Goal: Check status: Check status

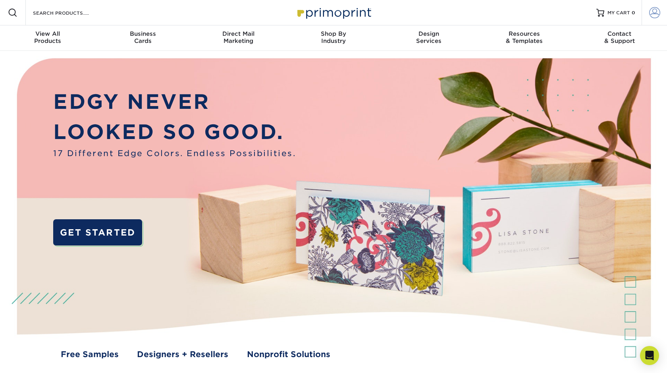
click at [650, 13] on span at bounding box center [654, 12] width 11 height 11
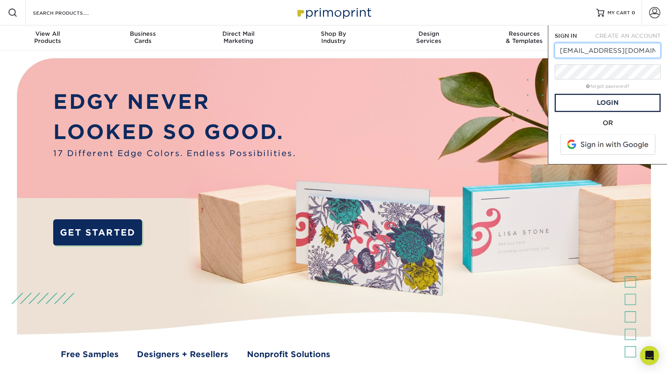
type input "[EMAIL_ADDRESS][DOMAIN_NAME]"
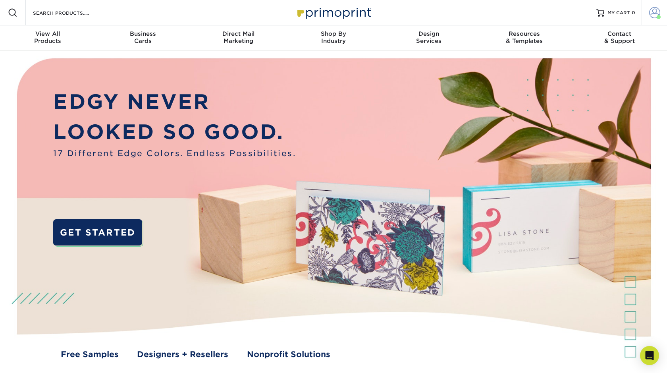
click at [656, 12] on span at bounding box center [654, 12] width 11 height 11
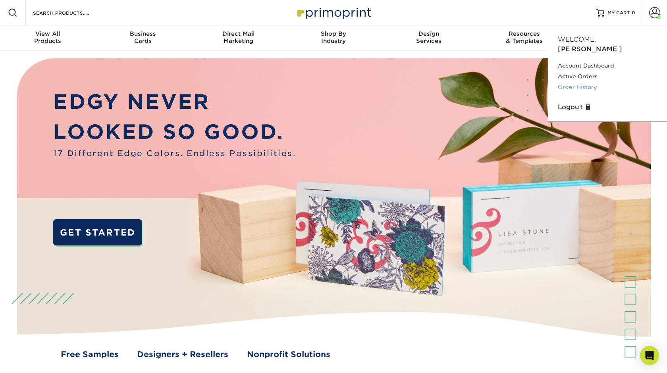
click at [575, 82] on link "Order History" at bounding box center [607, 87] width 100 height 11
click at [582, 82] on link "Order History" at bounding box center [607, 87] width 100 height 11
click at [567, 82] on link "Order History" at bounding box center [607, 87] width 100 height 11
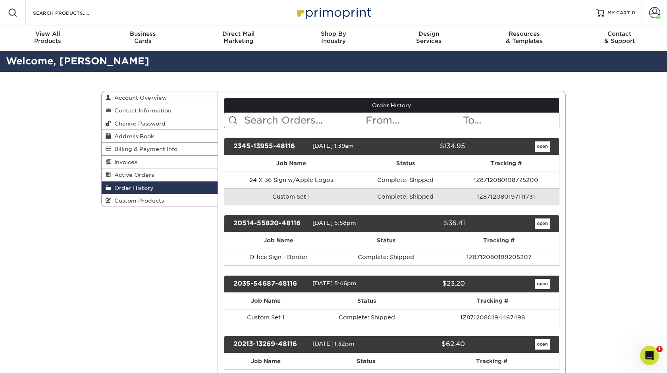
click at [544, 149] on link "open" at bounding box center [541, 146] width 15 height 10
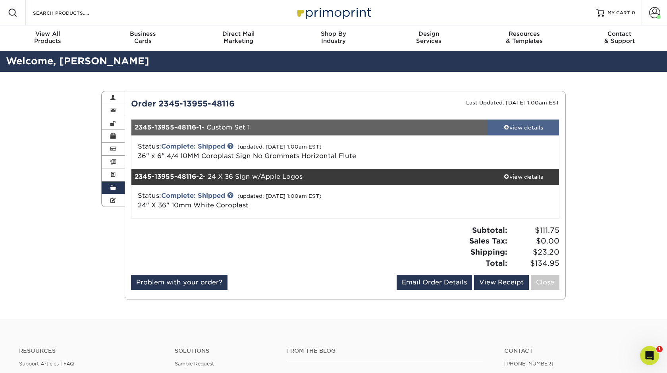
click at [525, 130] on div "view details" at bounding box center [522, 127] width 71 height 8
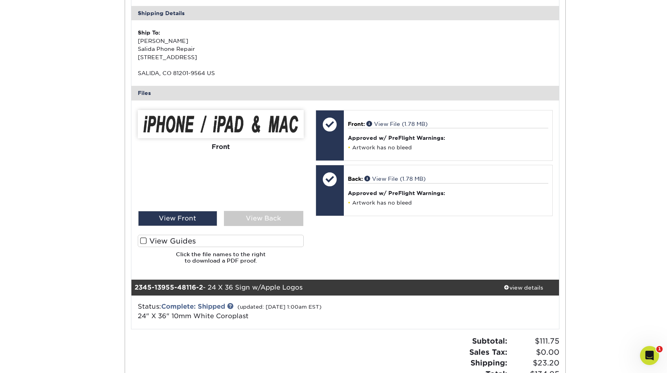
scroll to position [230, 0]
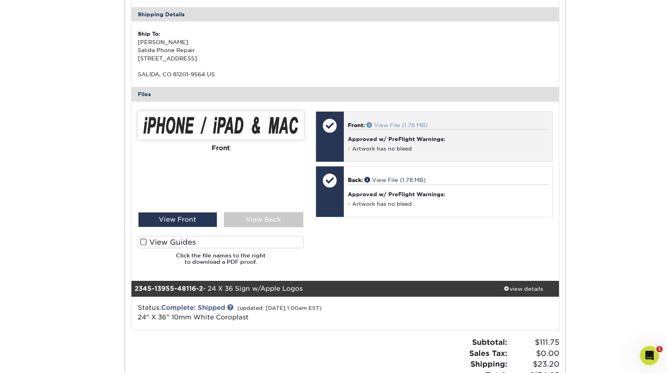
click at [369, 127] on span at bounding box center [370, 125] width 8 height 6
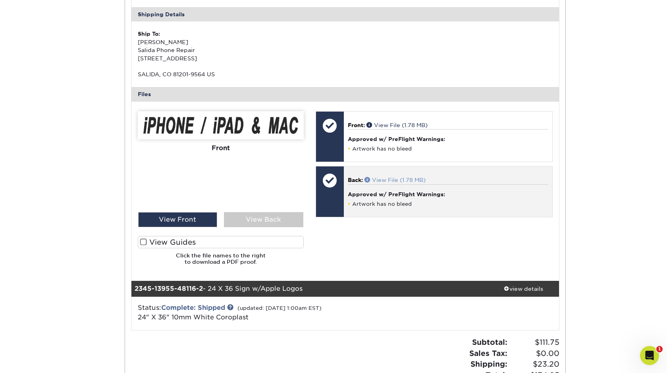
click at [369, 182] on span at bounding box center [368, 180] width 8 height 6
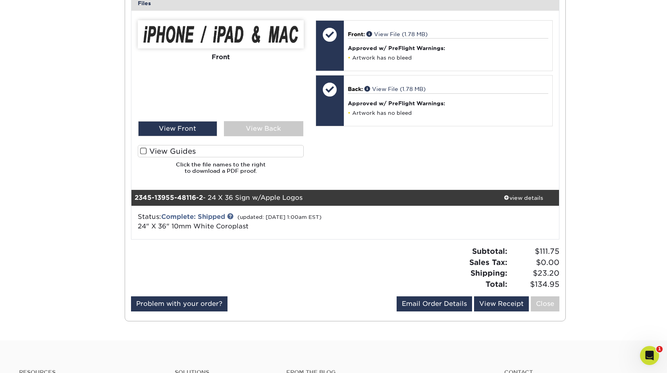
scroll to position [341, 0]
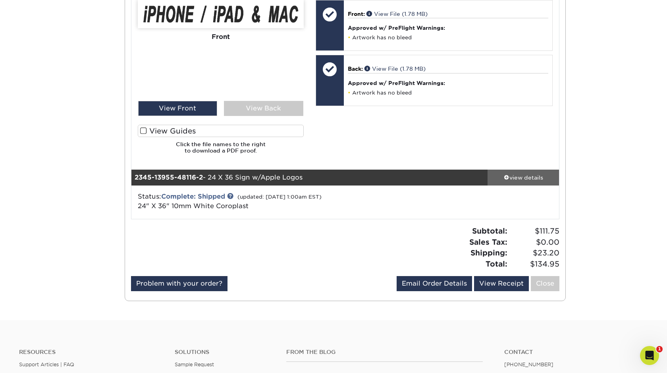
click at [515, 180] on div "view details" at bounding box center [522, 177] width 71 height 8
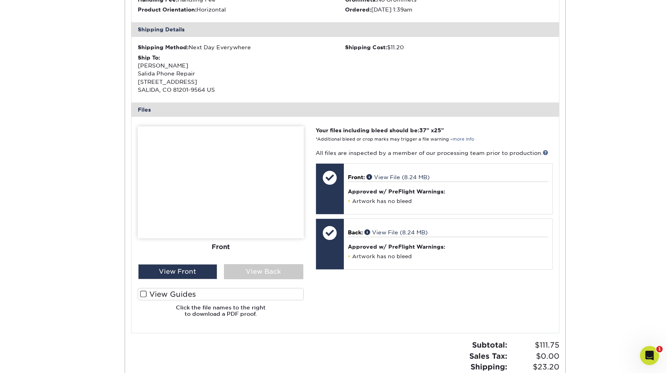
scroll to position [641, 0]
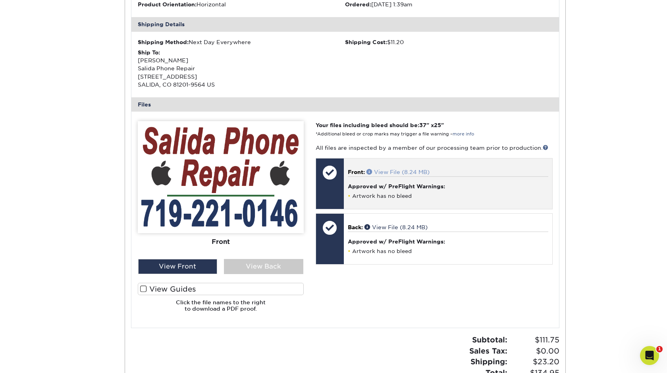
click at [370, 174] on span at bounding box center [370, 172] width 8 height 6
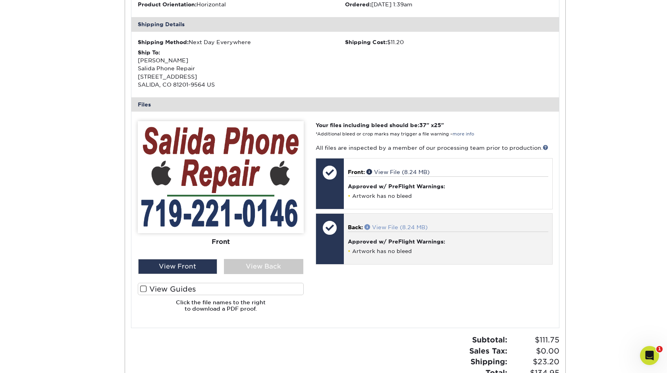
click at [370, 229] on span at bounding box center [368, 227] width 8 height 6
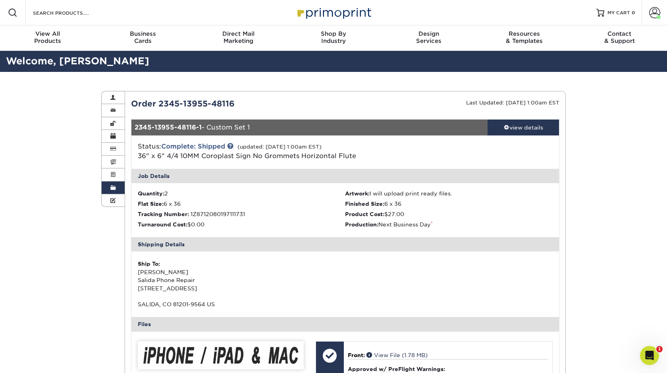
scroll to position [0, 0]
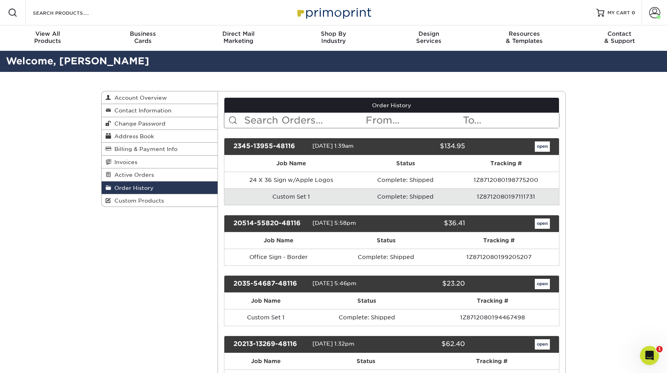
click at [538, 225] on link "open" at bounding box center [541, 223] width 15 height 10
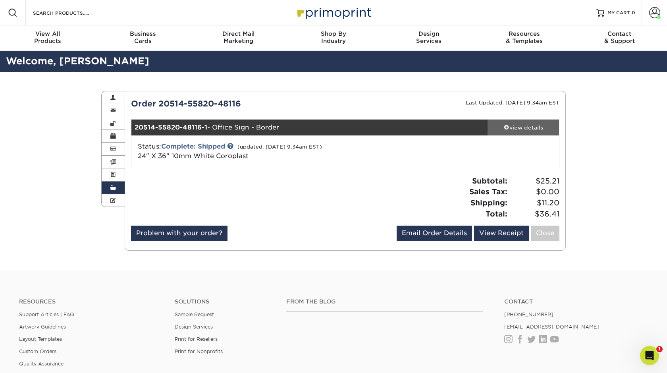
click at [529, 133] on link "view details" at bounding box center [522, 127] width 71 height 16
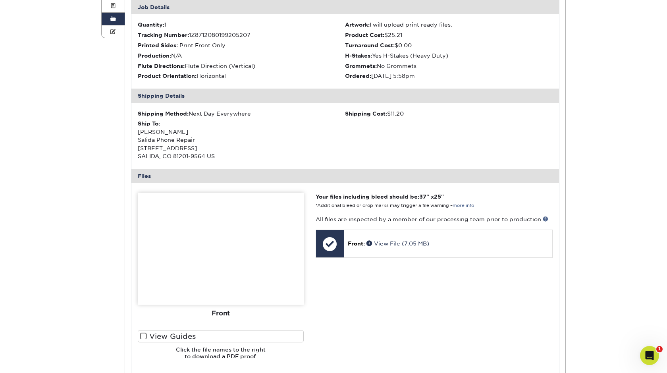
scroll to position [176, 0]
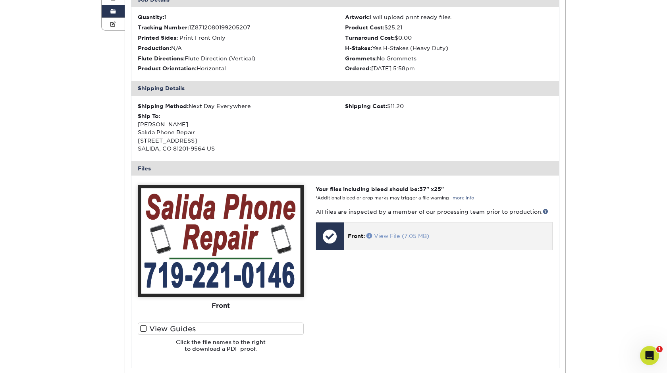
click at [369, 238] on span at bounding box center [370, 236] width 8 height 6
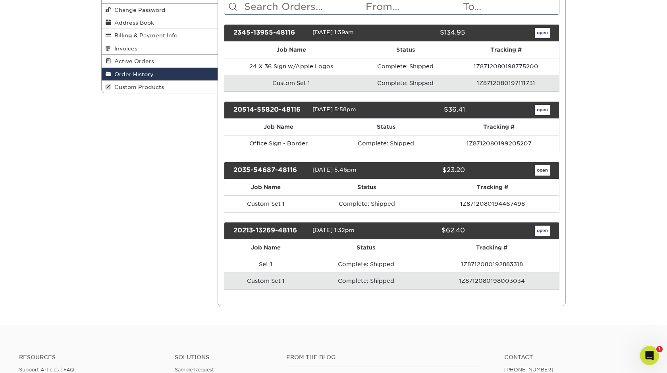
scroll to position [113, 0]
click at [543, 172] on link "open" at bounding box center [541, 170] width 15 height 10
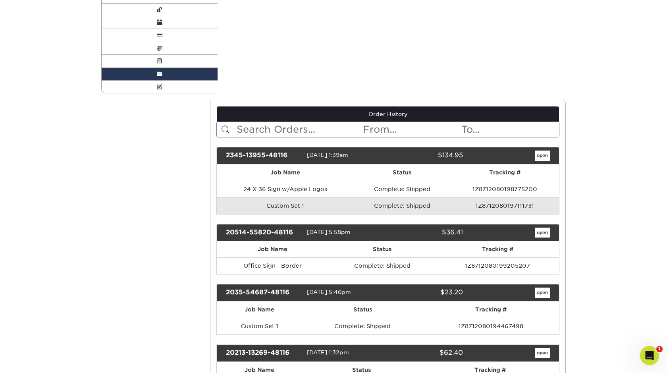
scroll to position [0, 0]
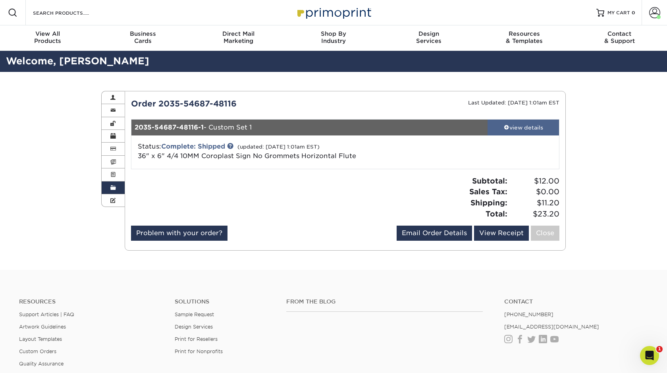
click at [518, 131] on div "view details" at bounding box center [522, 127] width 71 height 8
